Goal: Task Accomplishment & Management: Use online tool/utility

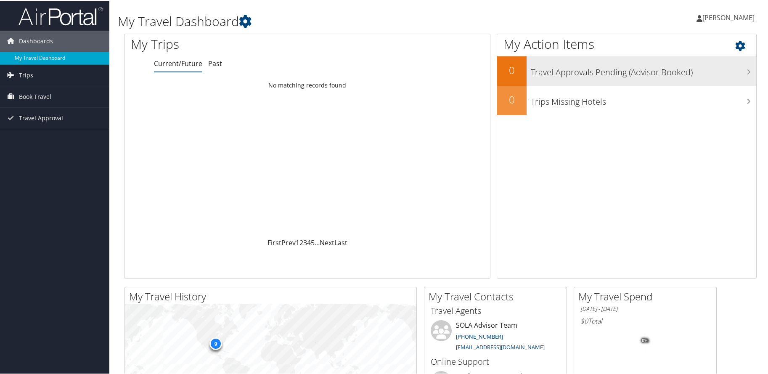
click at [639, 69] on h3 "Travel Approvals Pending (Advisor Booked)" at bounding box center [644, 69] width 226 height 16
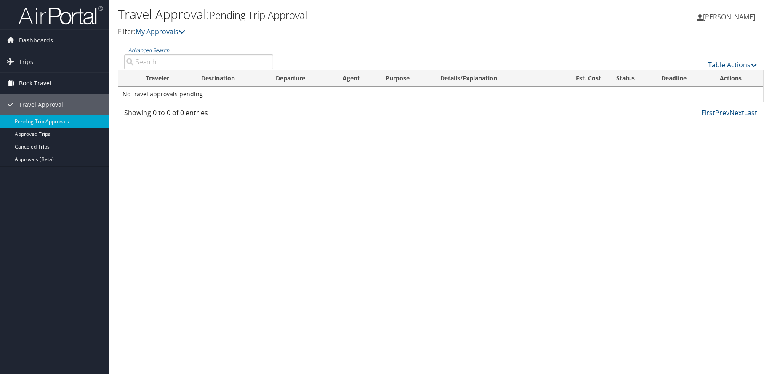
click at [29, 82] on span "Book Travel" at bounding box center [35, 83] width 32 height 21
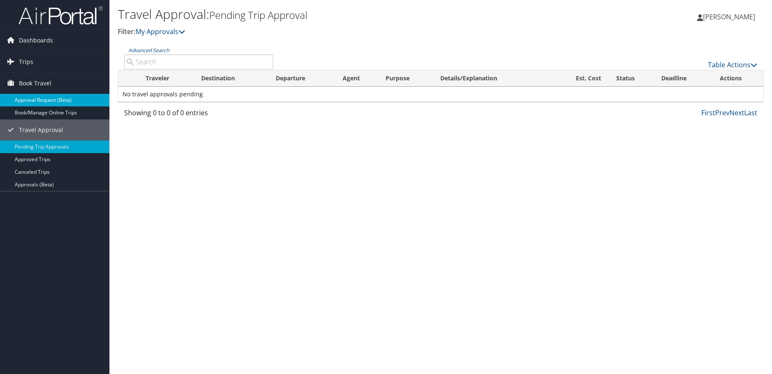
click at [43, 98] on link "Approval Request (Beta)" at bounding box center [54, 100] width 109 height 13
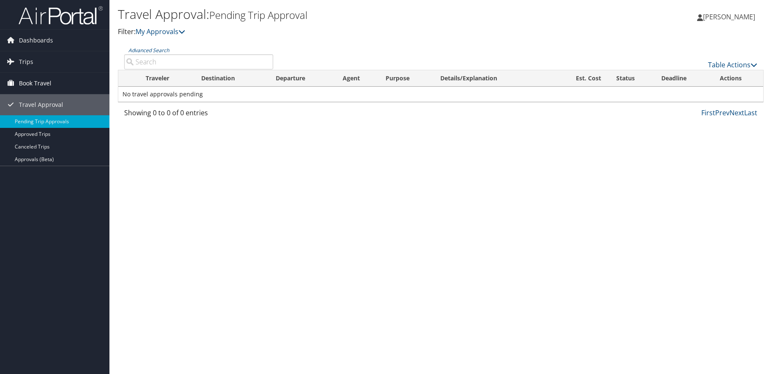
click at [35, 85] on span "Book Travel" at bounding box center [35, 83] width 32 height 21
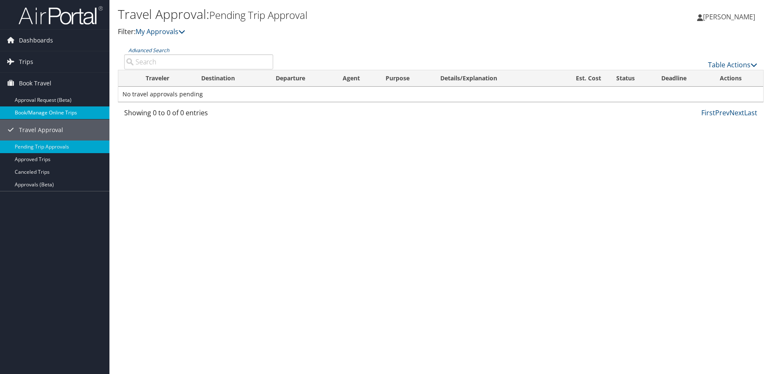
click at [37, 110] on link "Book/Manage Online Trips" at bounding box center [54, 112] width 109 height 13
